Goal: Task Accomplishment & Management: Complete application form

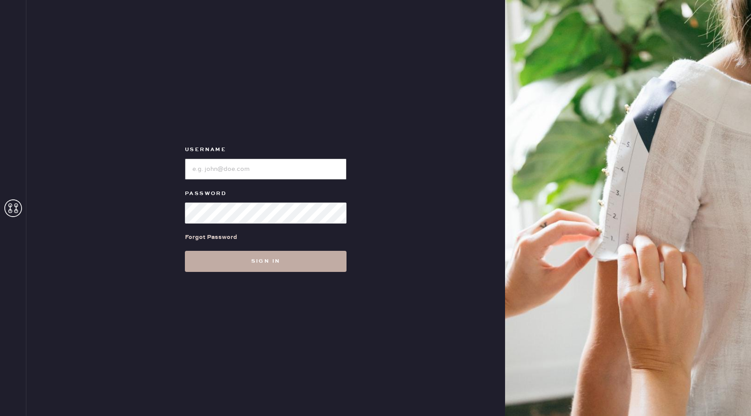
type input "reformationsomerset"
click at [246, 258] on button "Sign in" at bounding box center [266, 261] width 162 height 21
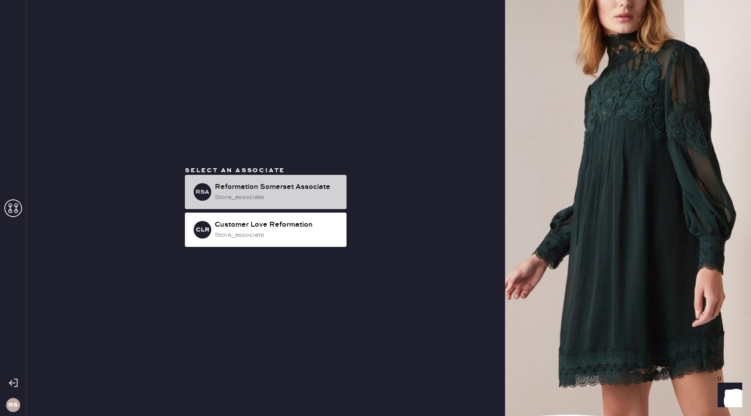
click at [277, 194] on div "store_associate" at bounding box center [277, 197] width 125 height 10
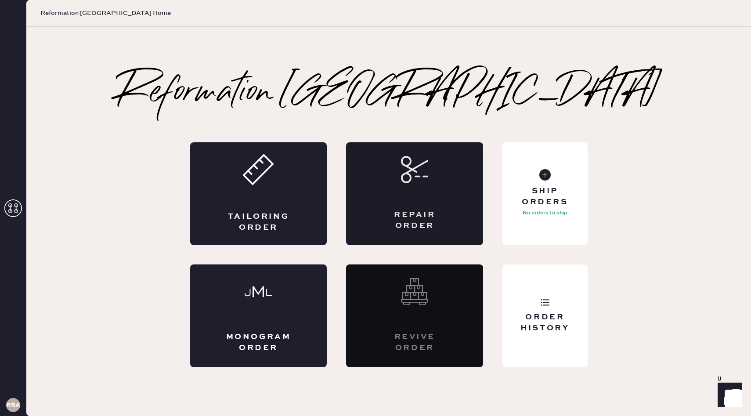
click at [448, 207] on div "Repair Order" at bounding box center [414, 193] width 137 height 103
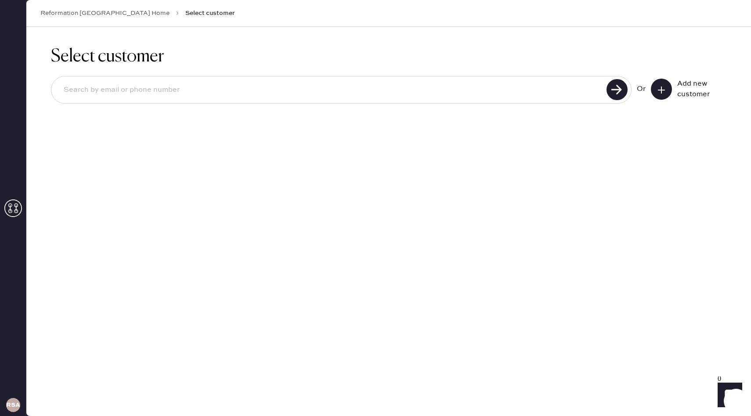
click at [203, 90] on input at bounding box center [330, 90] width 547 height 20
type input "[EMAIL_ADDRESS][DOMAIN_NAME]"
click at [657, 87] on icon at bounding box center [661, 90] width 9 height 9
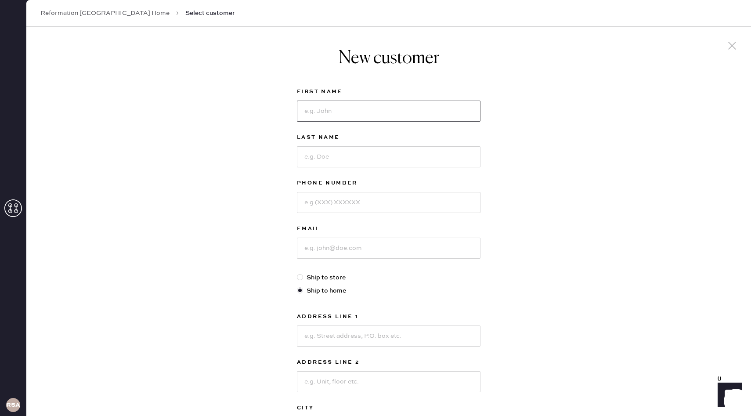
click at [338, 113] on input at bounding box center [389, 111] width 184 height 21
type input "[PERSON_NAME]"
click at [335, 157] on input at bounding box center [389, 156] width 184 height 21
type input "[PERSON_NAME]"
click at [343, 206] on input at bounding box center [389, 202] width 184 height 21
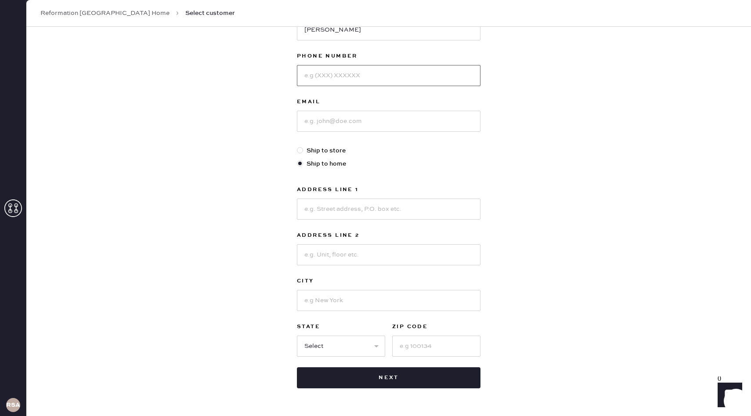
scroll to position [155, 0]
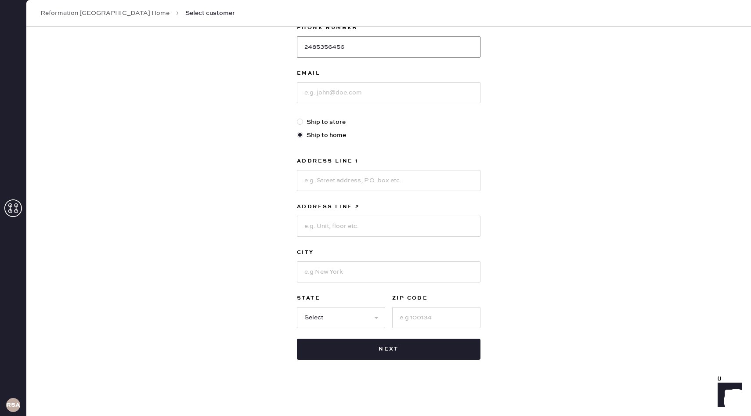
type input "2485356456"
click at [425, 89] on input at bounding box center [389, 92] width 184 height 21
type input "[EMAIL_ADDRESS][DOMAIN_NAME]"
click at [332, 180] on input at bounding box center [389, 180] width 184 height 21
click at [535, 194] on div "New customer First Name [PERSON_NAME] Last Name [PERSON_NAME] Phone Number [PHO…" at bounding box center [388, 143] width 724 height 544
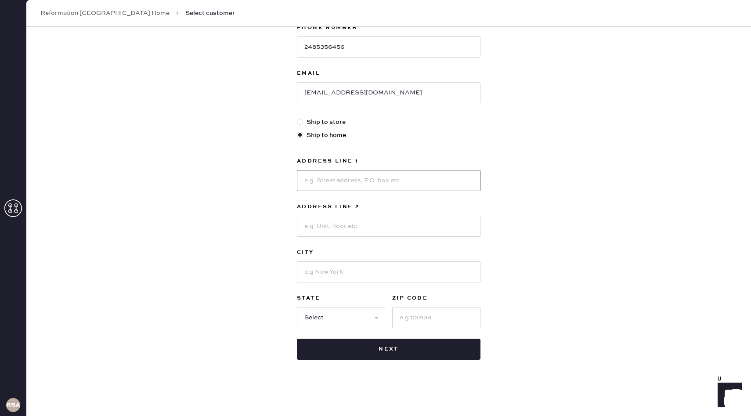
click at [360, 183] on input at bounding box center [389, 180] width 184 height 21
click at [533, 173] on div "New customer First Name [PERSON_NAME] Last Name [PERSON_NAME] Phone Number [PHO…" at bounding box center [388, 143] width 724 height 544
click at [443, 185] on input at bounding box center [389, 180] width 184 height 21
click at [443, 184] on input at bounding box center [389, 180] width 184 height 21
click at [349, 183] on input at bounding box center [389, 180] width 184 height 21
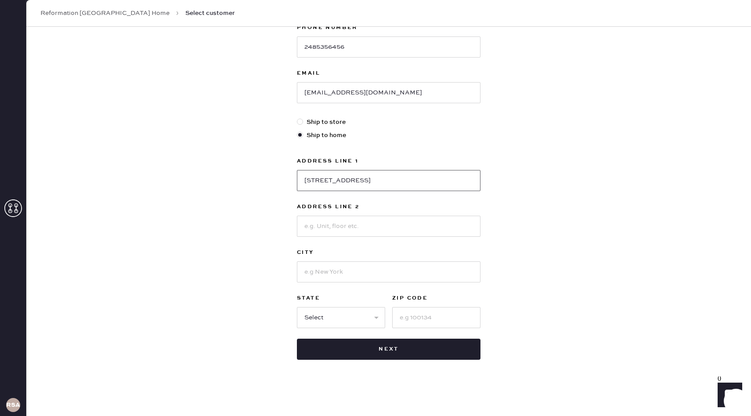
click at [341, 182] on input "[STREET_ADDRESS]" at bounding box center [389, 180] width 184 height 21
type input "[STREET_ADDRESS]"
click at [327, 274] on input at bounding box center [389, 271] width 184 height 21
type input "[GEOGRAPHIC_DATA]"
click at [339, 315] on select "Select AK AL AR AZ CA CO CT [GEOGRAPHIC_DATA] DE FL [GEOGRAPHIC_DATA] HI [GEOGR…" at bounding box center [341, 317] width 88 height 21
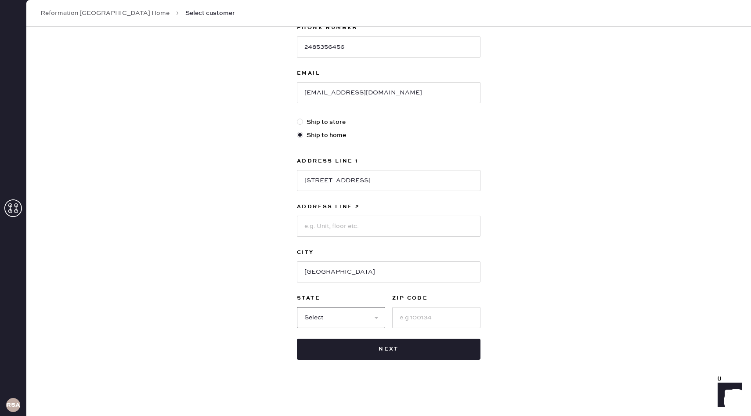
select select "MI"
click at [440, 309] on input at bounding box center [436, 317] width 88 height 21
type input "48320"
click at [380, 353] on button "Next" at bounding box center [389, 349] width 184 height 21
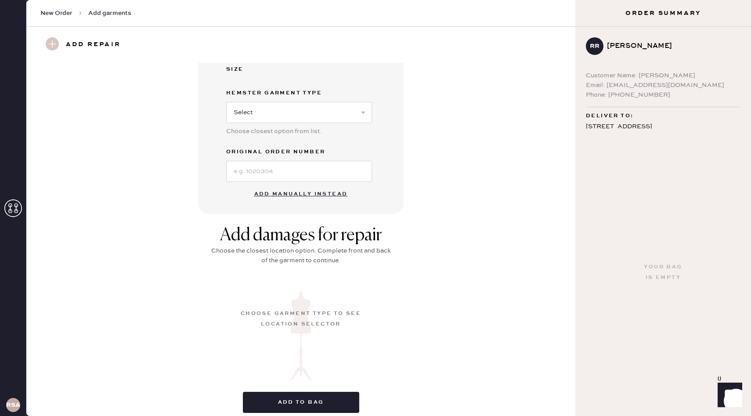
scroll to position [233, 0]
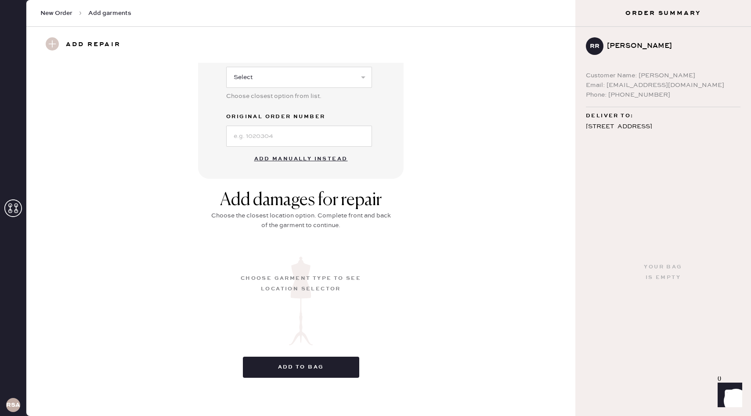
click at [272, 157] on button "Add manually instead" at bounding box center [301, 159] width 104 height 18
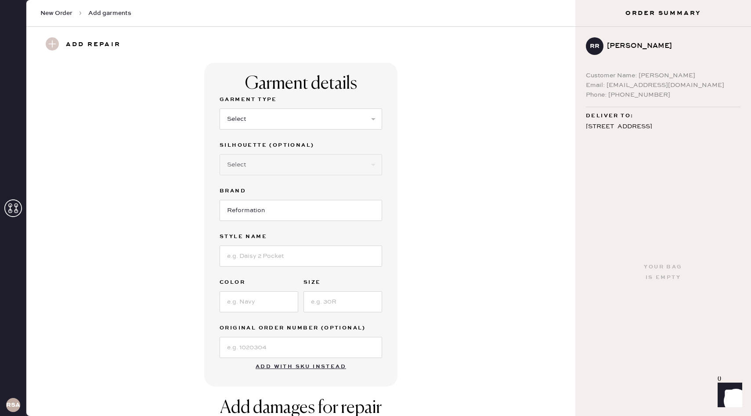
scroll to position [0, 0]
click at [253, 118] on select "Select Basic Skirt Jeans Leggings Pants Shorts Basic Sleeved Dress Basic Sleeve…" at bounding box center [301, 119] width 162 height 21
select select "14"
click at [274, 168] on select "Select Crop top Full Length Other" at bounding box center [301, 165] width 162 height 21
select select "71"
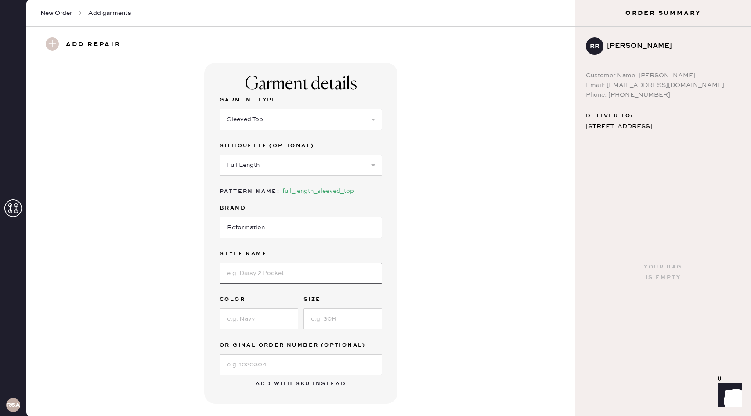
click at [312, 271] on input at bounding box center [301, 273] width 162 height 21
type input "Cashmere Boyfriend sweater"
click at [249, 313] on input at bounding box center [259, 318] width 79 height 21
type input "S"
type input "Sundreid tomato"
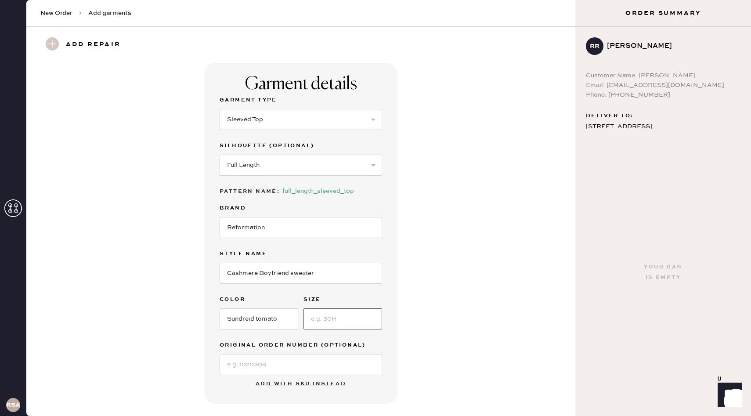
click at [325, 321] on input at bounding box center [342, 318] width 79 height 21
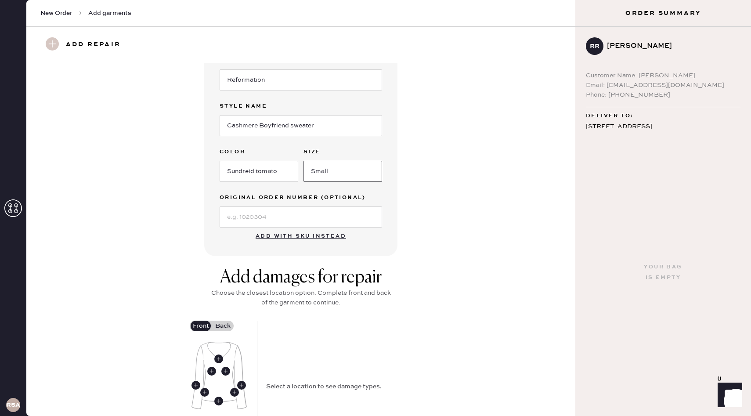
scroll to position [245, 0]
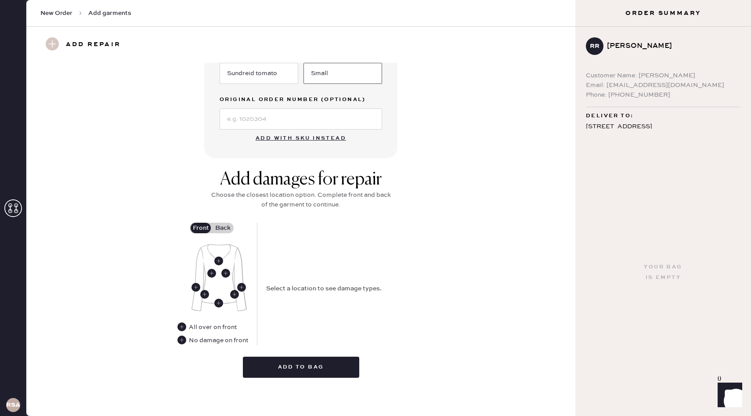
type input "Small"
click at [223, 225] on label "Back" at bounding box center [223, 228] width 22 height 11
click at [223, 228] on input "Back" at bounding box center [223, 228] width 0 height 0
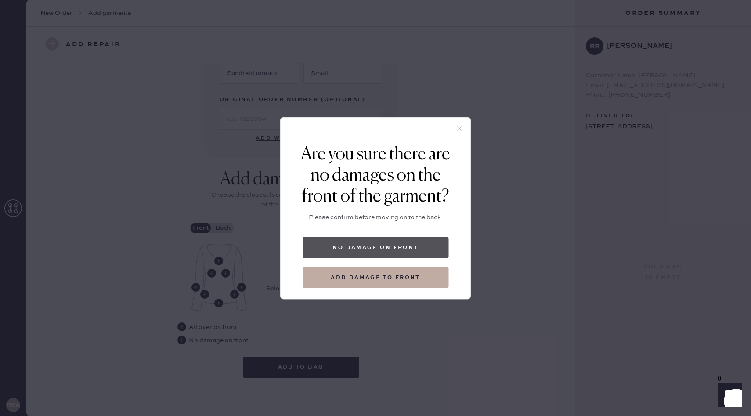
click at [365, 248] on button "No damage on front" at bounding box center [376, 247] width 146 height 21
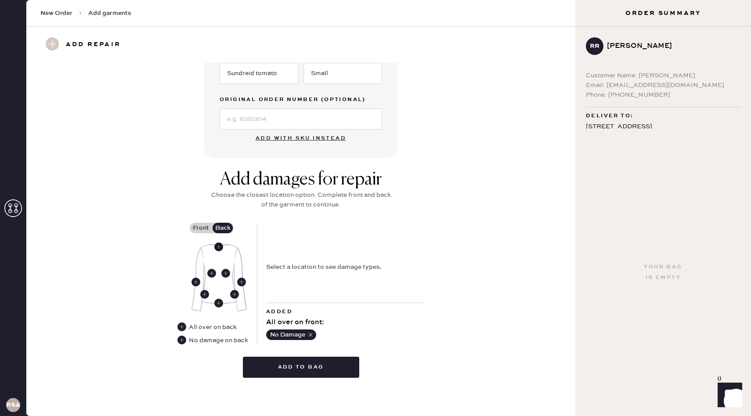
click at [217, 247] on use at bounding box center [218, 246] width 9 height 9
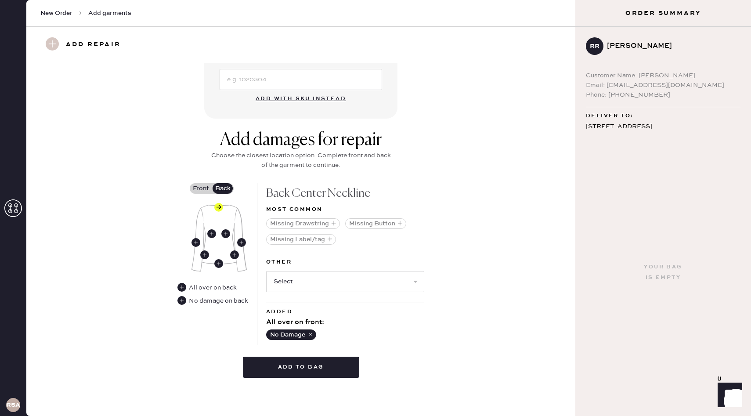
scroll to position [284, 0]
click at [316, 285] on select "Select Broken / Ripped Hem Broken Beads Broken Belt Loop Broken Button Broken C…" at bounding box center [345, 282] width 158 height 21
select select "1928"
select select
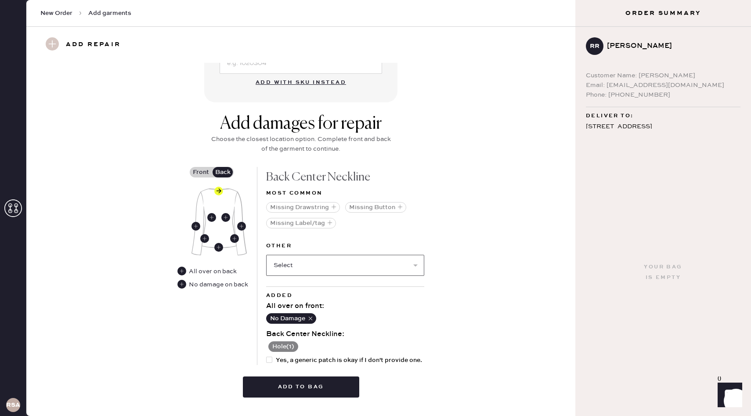
scroll to position [321, 0]
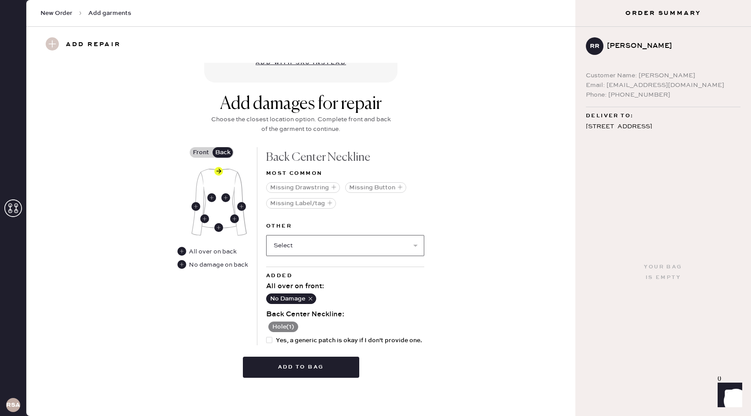
click at [375, 242] on select "Select Broken / Ripped Hem Broken Beads Broken Belt Loop Broken Button Broken C…" at bounding box center [345, 245] width 158 height 21
click at [327, 370] on button "Add to bag" at bounding box center [301, 367] width 116 height 21
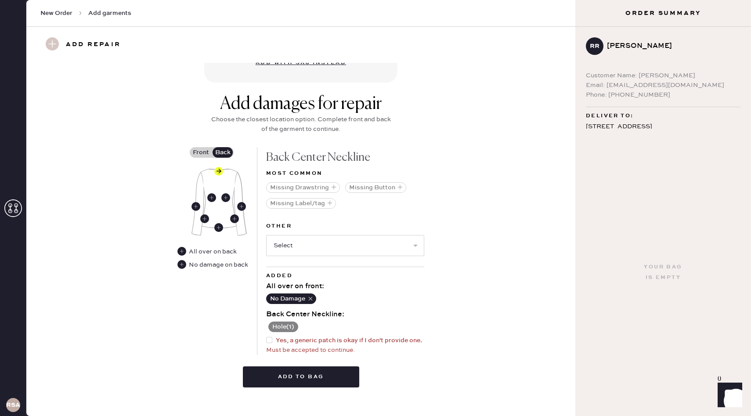
click at [340, 344] on span "Yes, a generic patch is okay if I don't provide one." at bounding box center [349, 340] width 146 height 10
click at [267, 336] on input "Yes, a generic patch is okay if I don't provide one." at bounding box center [266, 335] width 0 height 0
checkbox input "true"
click at [328, 377] on button "Add to bag" at bounding box center [301, 376] width 116 height 21
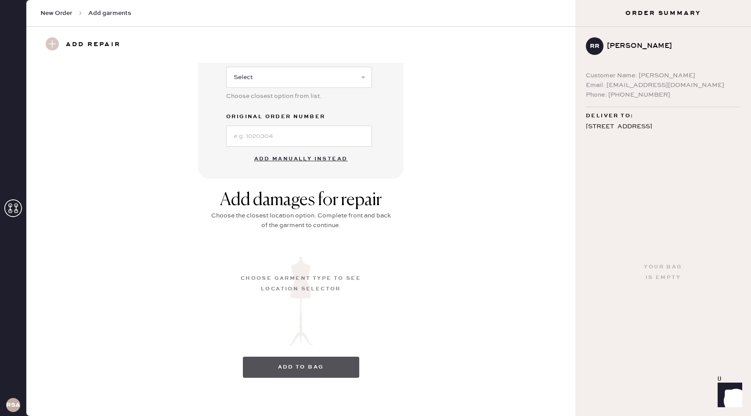
scroll to position [16, 0]
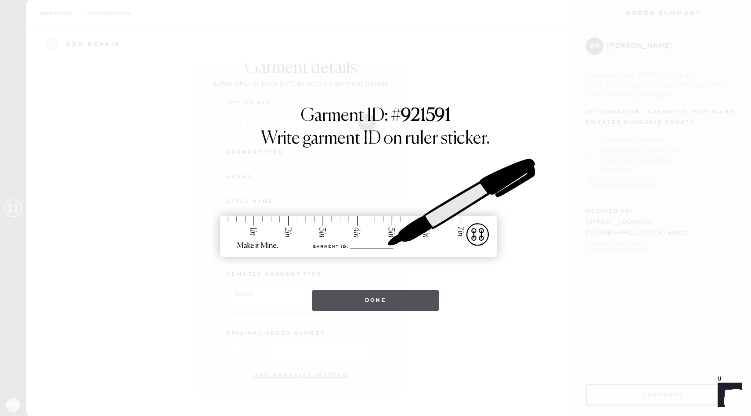
click at [391, 298] on button "Done" at bounding box center [375, 300] width 127 height 21
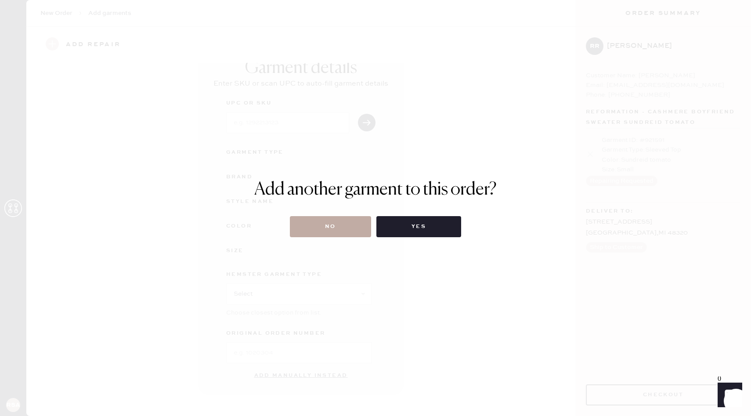
click at [331, 231] on button "No" at bounding box center [330, 226] width 81 height 21
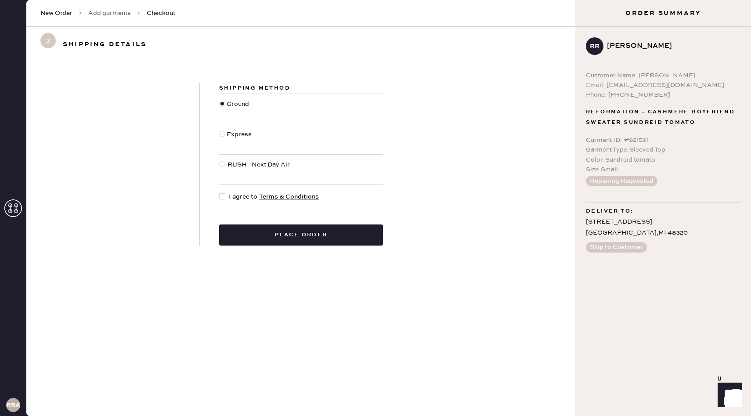
click at [225, 197] on div at bounding box center [224, 197] width 10 height 10
click at [220, 192] on input "I agree to Terms & Conditions" at bounding box center [219, 192] width 0 height 0
checkbox input "true"
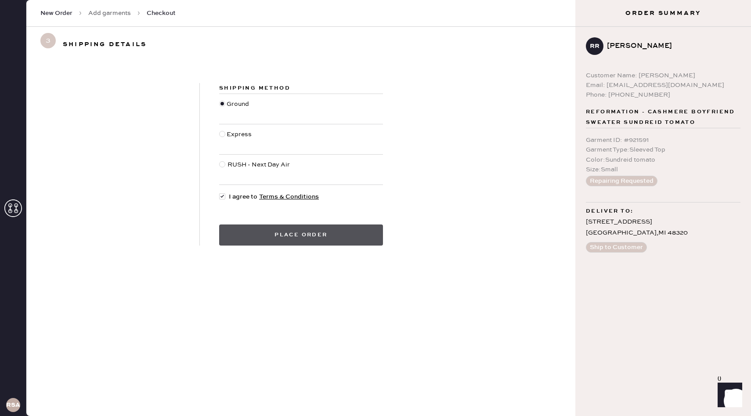
click at [315, 236] on button "Place order" at bounding box center [301, 234] width 164 height 21
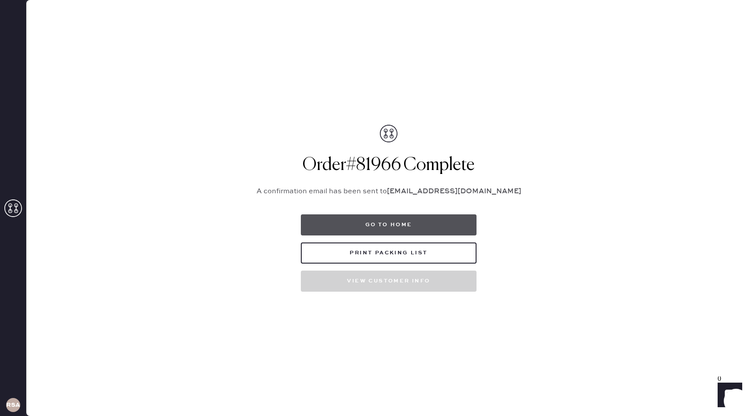
click at [407, 223] on button "Go to home" at bounding box center [389, 224] width 176 height 21
